Goal: Task Accomplishment & Management: Use online tool/utility

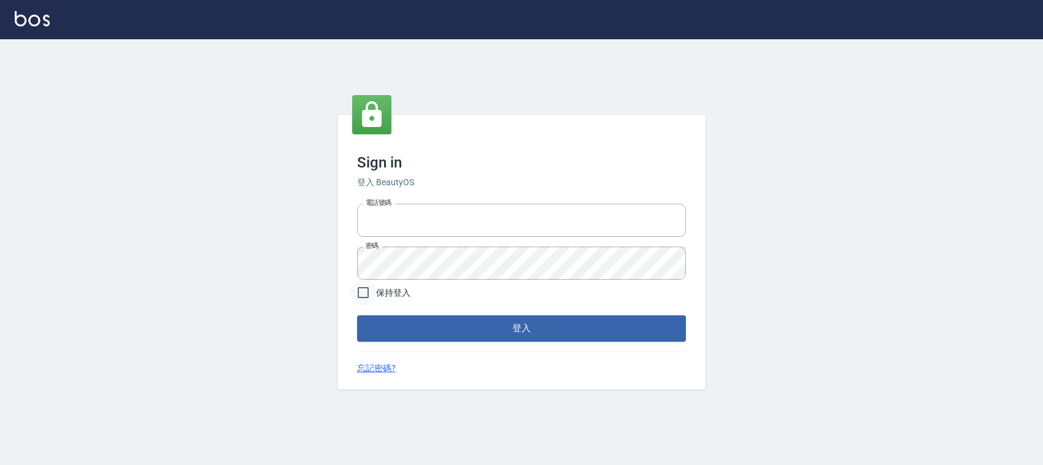
type input "1000"
click at [366, 288] on input "保持登入" at bounding box center [363, 293] width 26 height 26
click at [383, 327] on button "登入" at bounding box center [521, 328] width 329 height 26
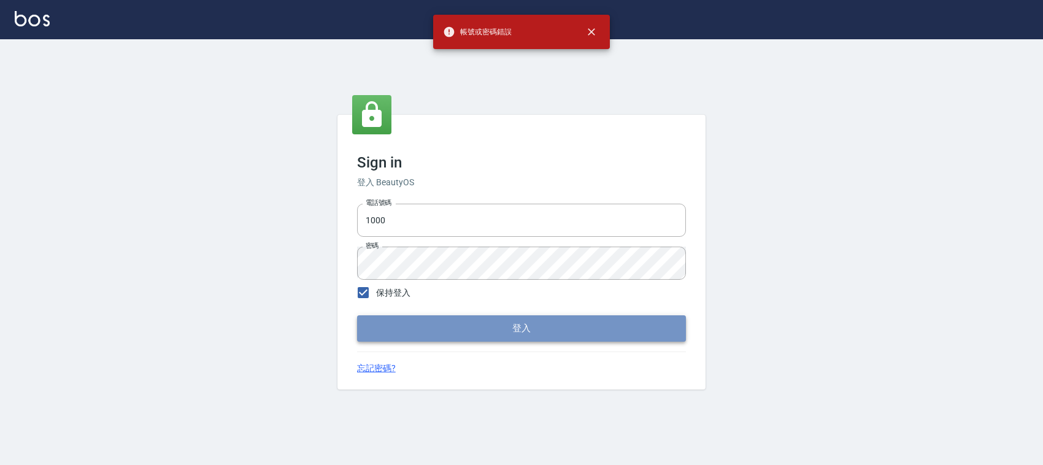
click at [385, 328] on button "登入" at bounding box center [521, 328] width 329 height 26
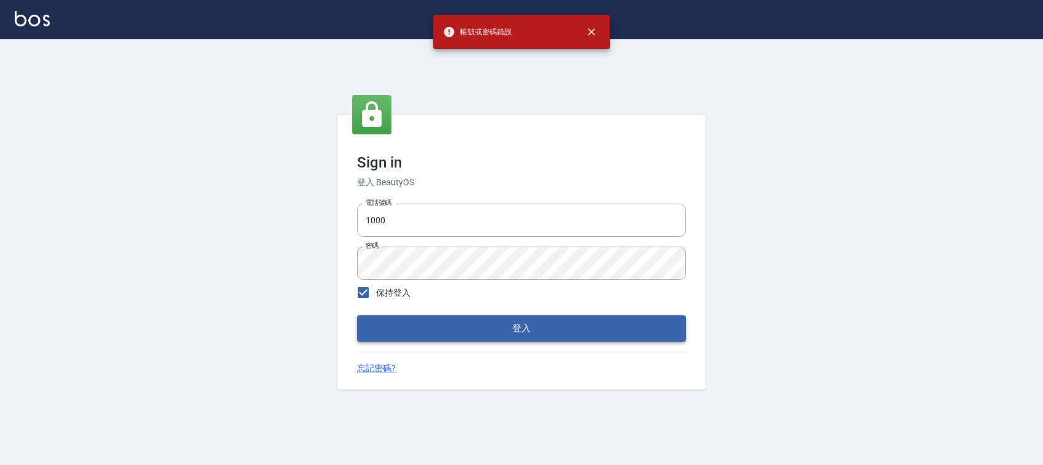
click at [420, 326] on button "登入" at bounding box center [521, 328] width 329 height 26
click at [364, 294] on input "保持登入" at bounding box center [363, 293] width 26 height 26
checkbox input "false"
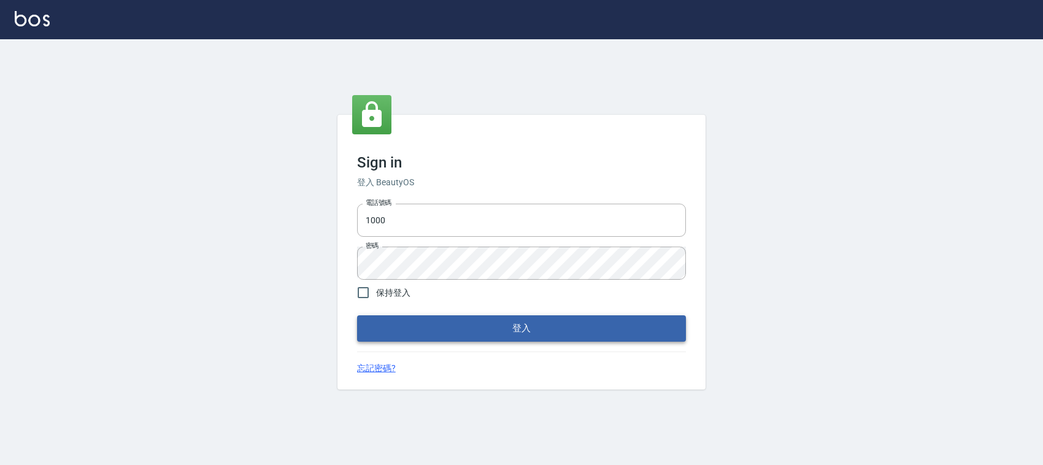
click at [388, 326] on button "登入" at bounding box center [521, 328] width 329 height 26
click at [586, 144] on div "Sign in 登入 BeautyOS 電話號碼 1000 電話號碼 密碼 密碼 保持登入 登入 忘記密碼?" at bounding box center [521, 252] width 368 height 274
click at [488, 325] on button "登入" at bounding box center [521, 328] width 329 height 26
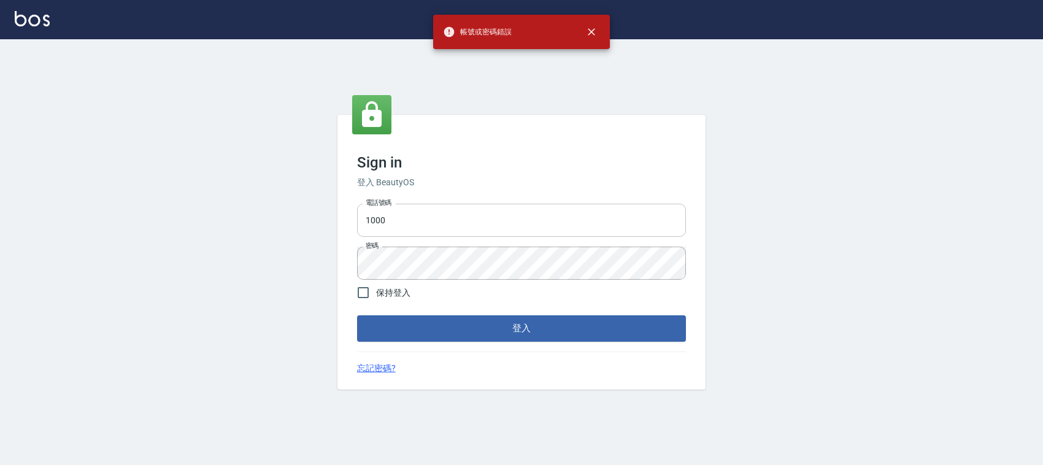
click at [405, 230] on input "1000" at bounding box center [521, 220] width 329 height 33
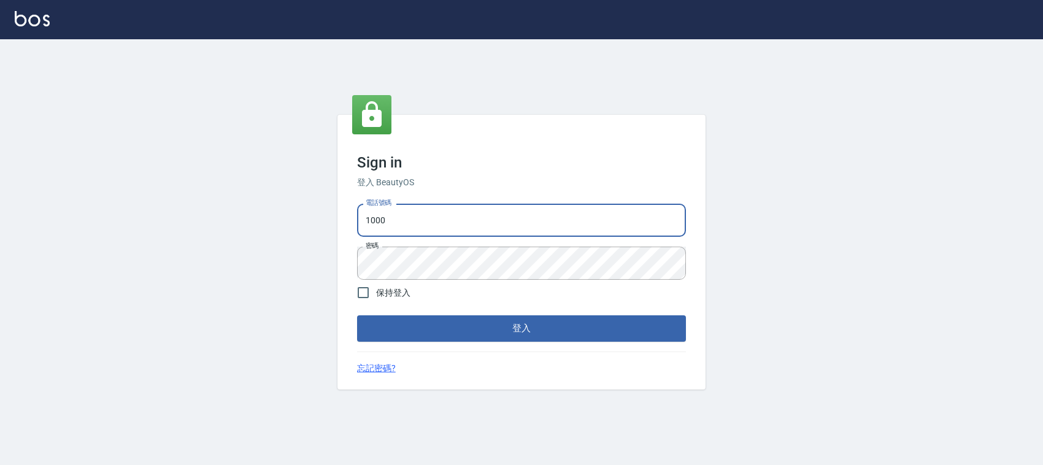
type input "0228335030"
click at [483, 332] on button "登入" at bounding box center [521, 328] width 329 height 26
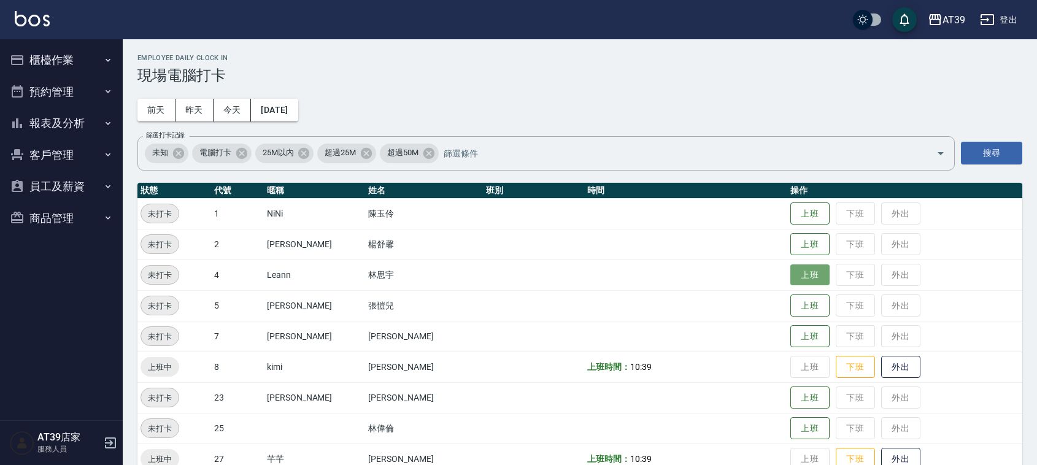
click at [790, 281] on button "上班" at bounding box center [809, 274] width 39 height 21
click at [500, 81] on h3 "現場電腦打卡" at bounding box center [579, 75] width 885 height 17
drag, startPoint x: 500, startPoint y: 81, endPoint x: 490, endPoint y: 43, distance: 39.4
click at [499, 81] on h3 "現場電腦打卡" at bounding box center [579, 75] width 885 height 17
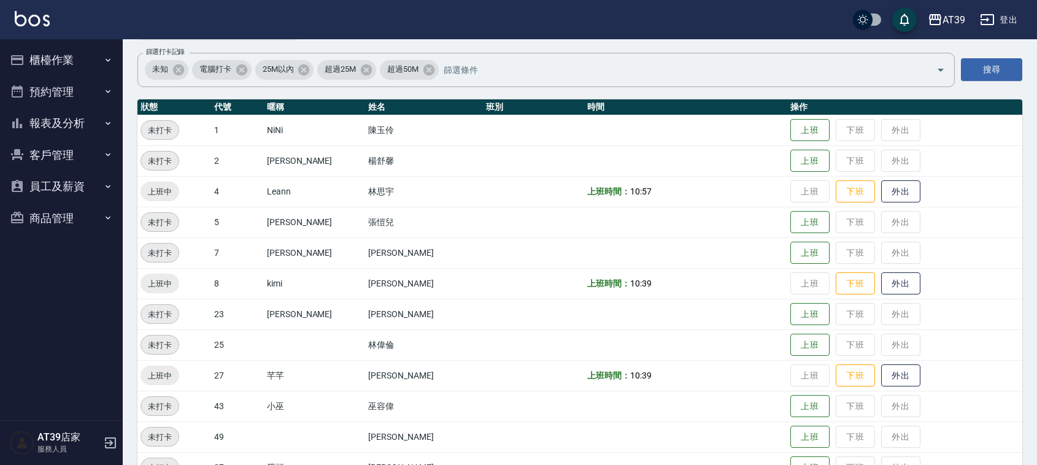
scroll to position [207, 0]
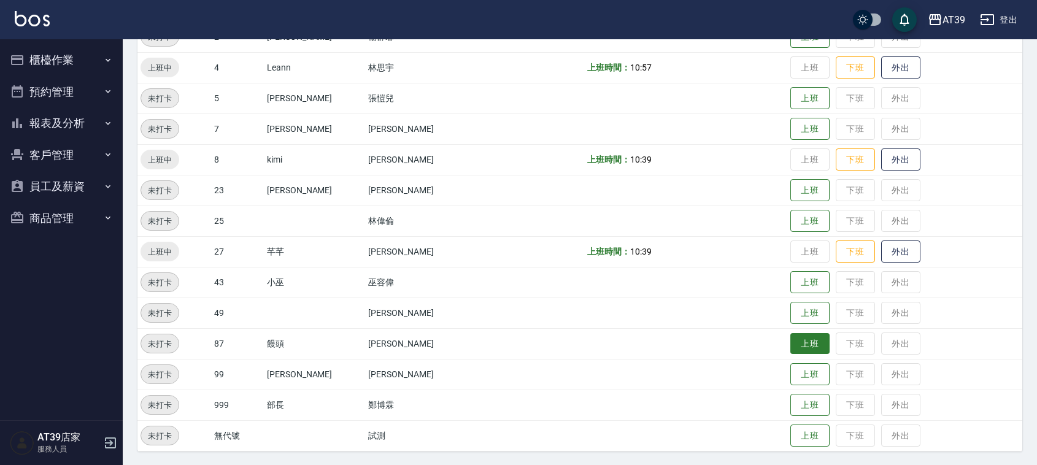
click at [789, 335] on td "上班 下班 外出" at bounding box center [904, 343] width 235 height 31
click at [790, 335] on button "上班" at bounding box center [809, 343] width 39 height 21
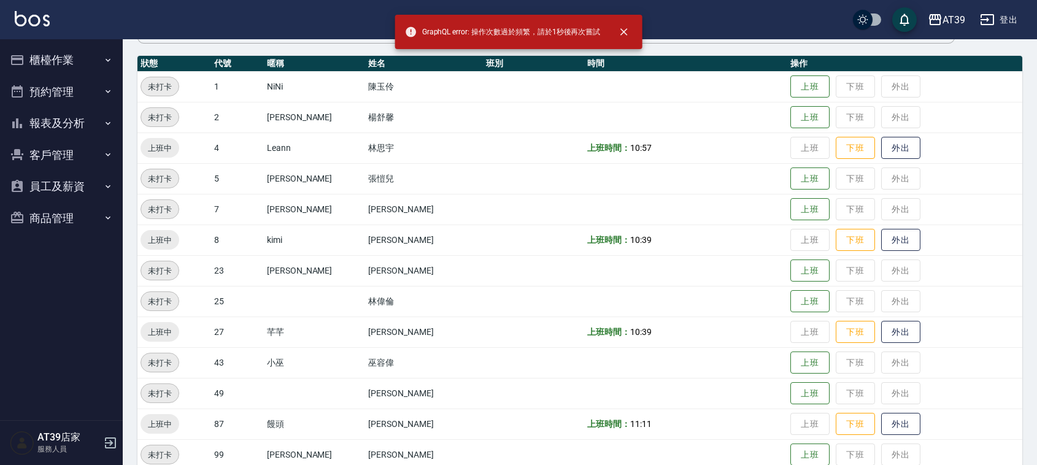
scroll to position [0, 0]
